Goal: Information Seeking & Learning: Learn about a topic

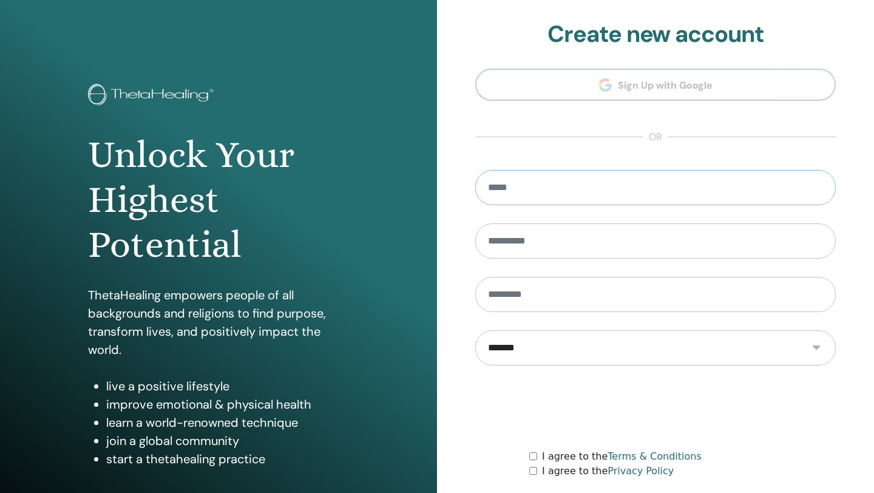
click at [564, 189] on input "email" at bounding box center [655, 187] width 360 height 35
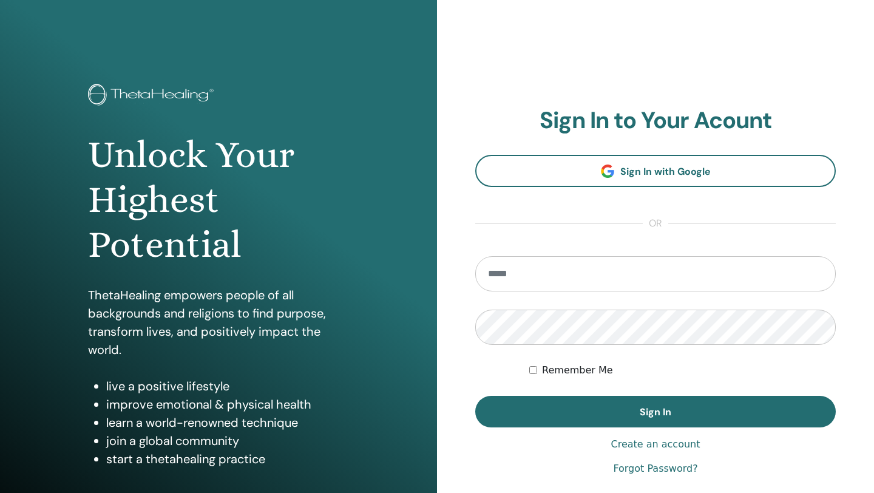
click at [539, 274] on input "email" at bounding box center [655, 273] width 360 height 35
type input "**********"
click at [475, 396] on button "Sign In" at bounding box center [655, 412] width 360 height 32
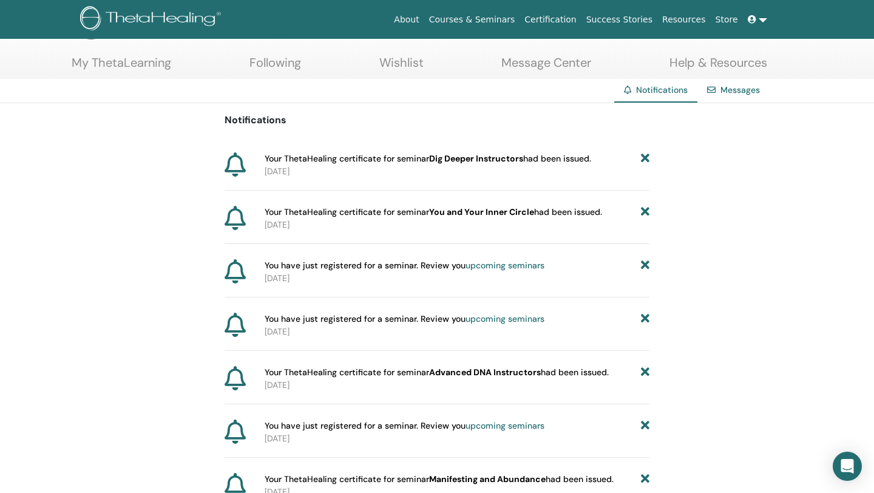
scroll to position [56, 0]
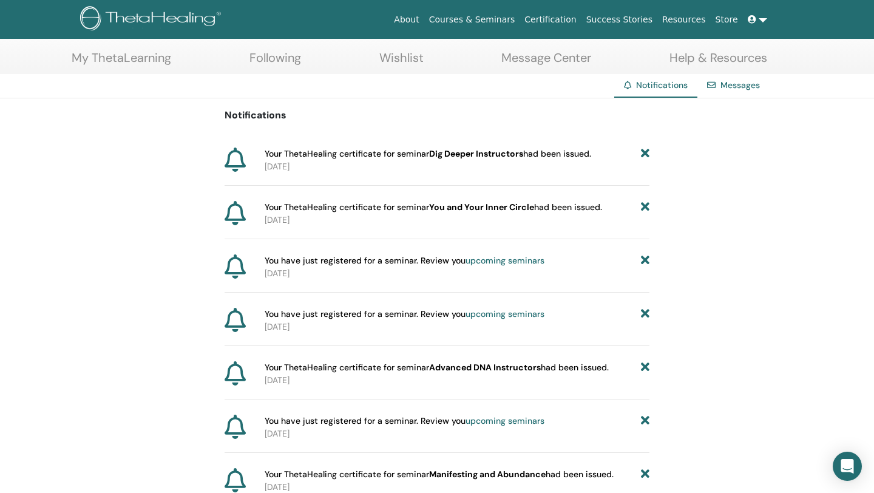
click at [143, 51] on link "My ThetaLearning" at bounding box center [122, 62] width 100 height 24
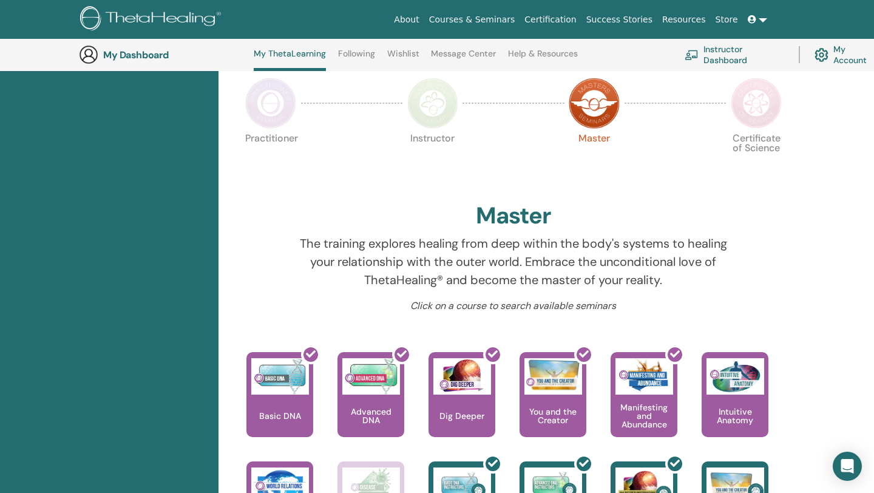
scroll to position [259, 0]
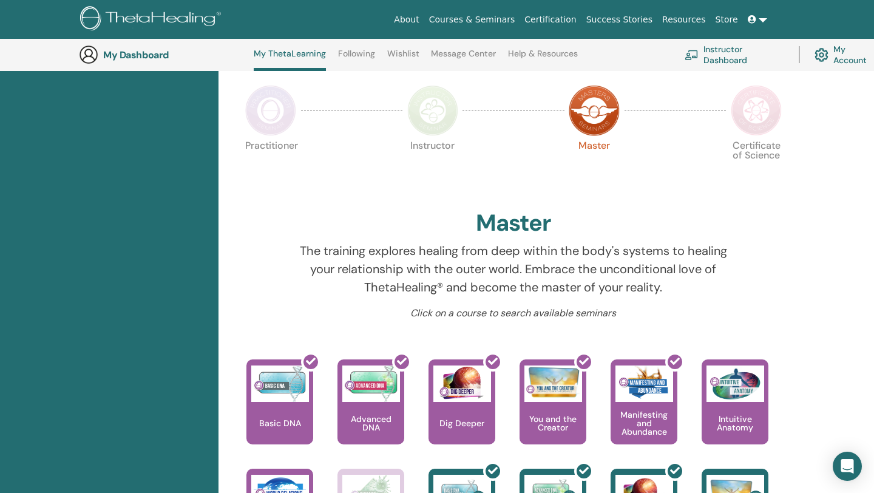
click at [453, 101] on img at bounding box center [432, 110] width 51 height 51
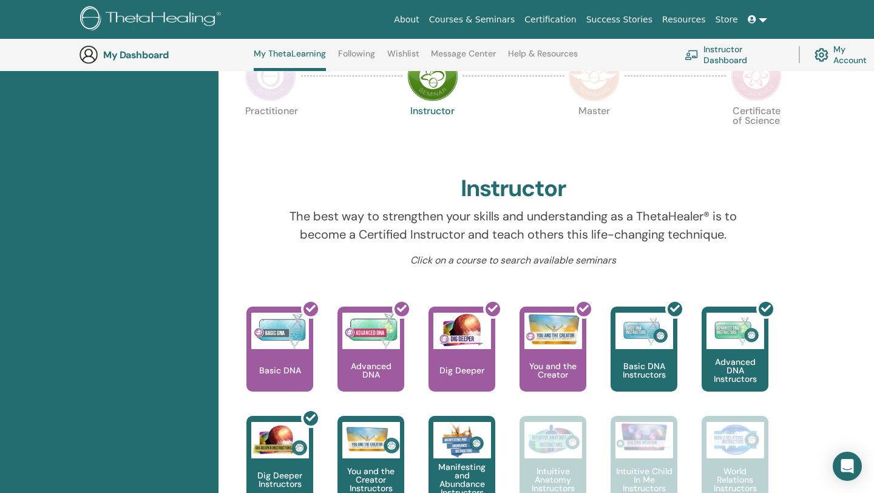
scroll to position [216, 0]
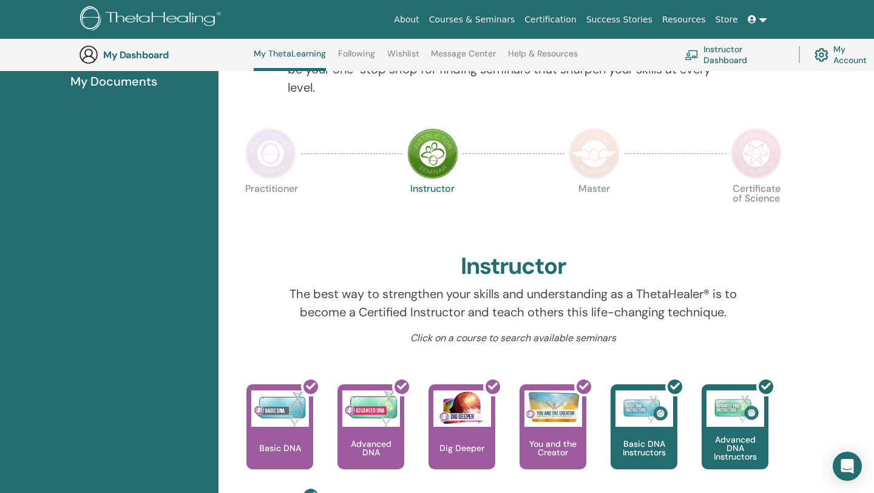
click at [607, 147] on img at bounding box center [593, 153] width 51 height 51
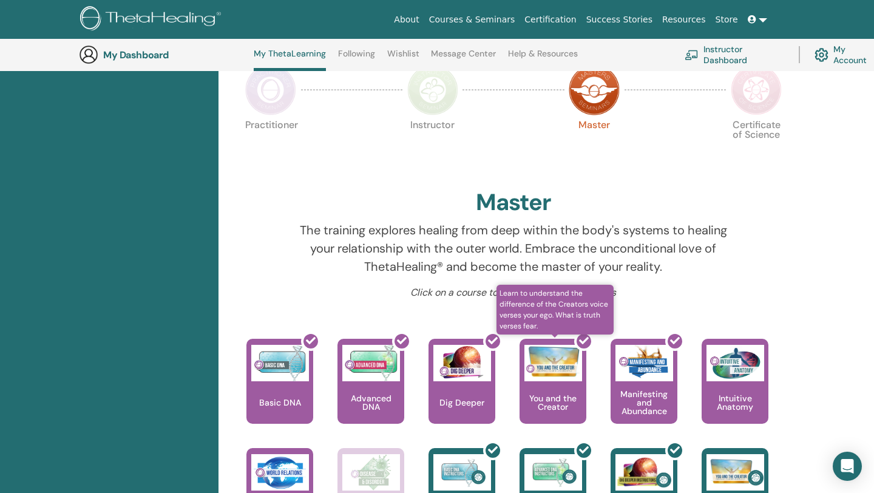
scroll to position [277, 0]
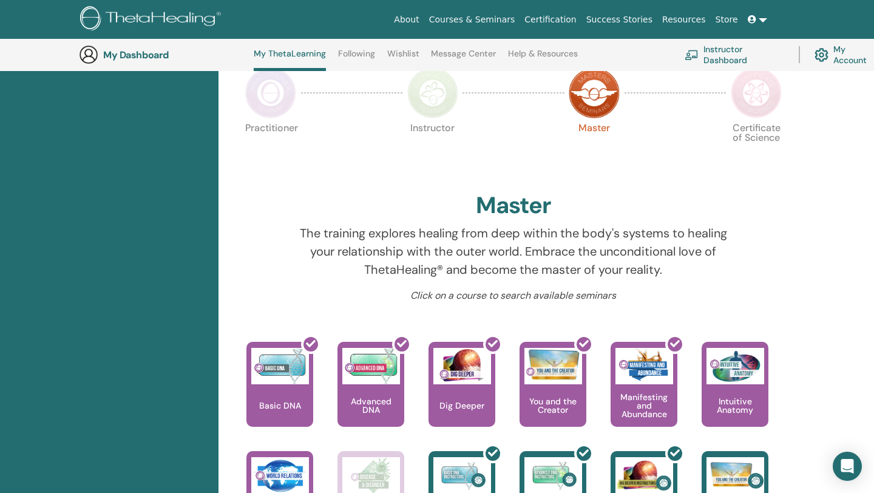
click at [760, 100] on img at bounding box center [755, 92] width 51 height 51
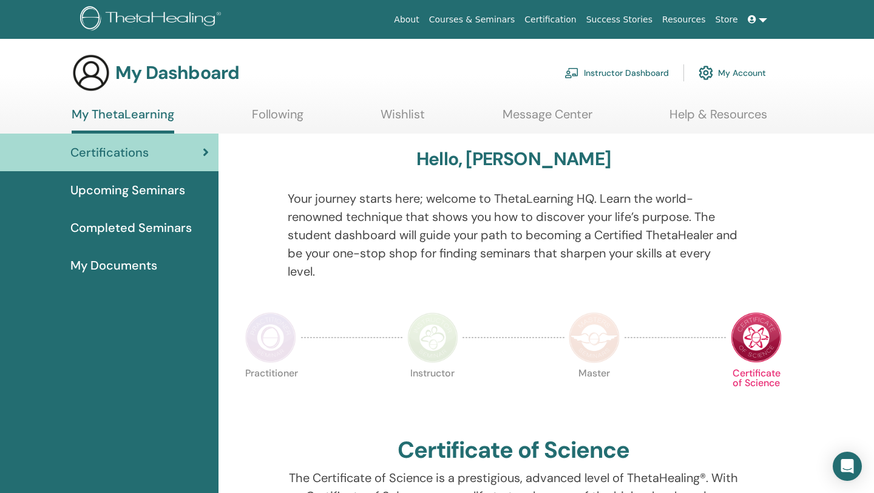
click at [95, 66] on img at bounding box center [91, 72] width 39 height 39
click at [154, 24] on img at bounding box center [152, 19] width 145 height 27
